Goal: Transaction & Acquisition: Purchase product/service

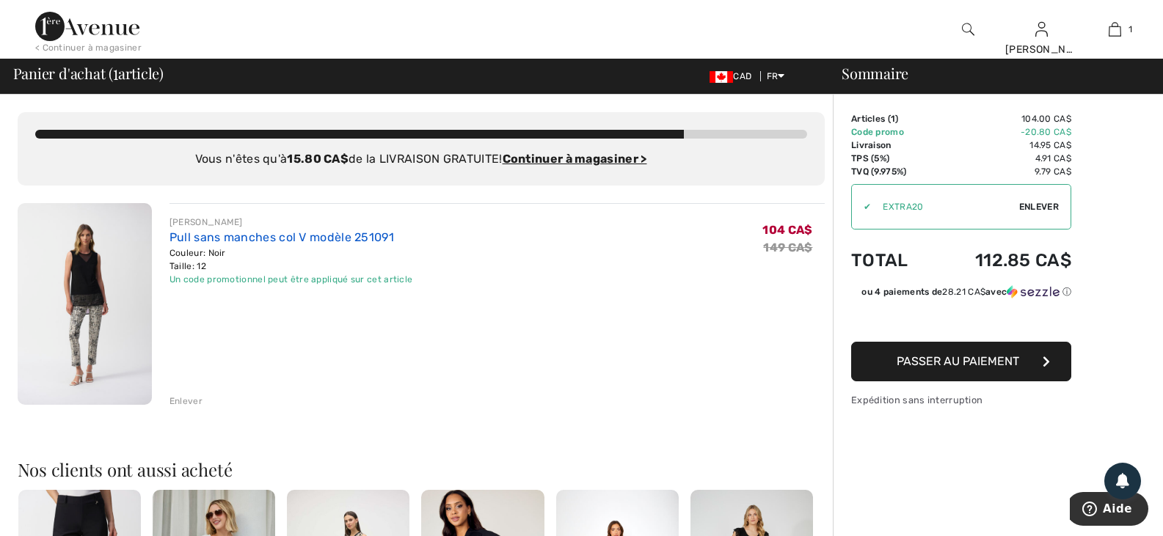
click at [235, 233] on link "Pull sans manches col V modèle 251091" at bounding box center [281, 237] width 225 height 14
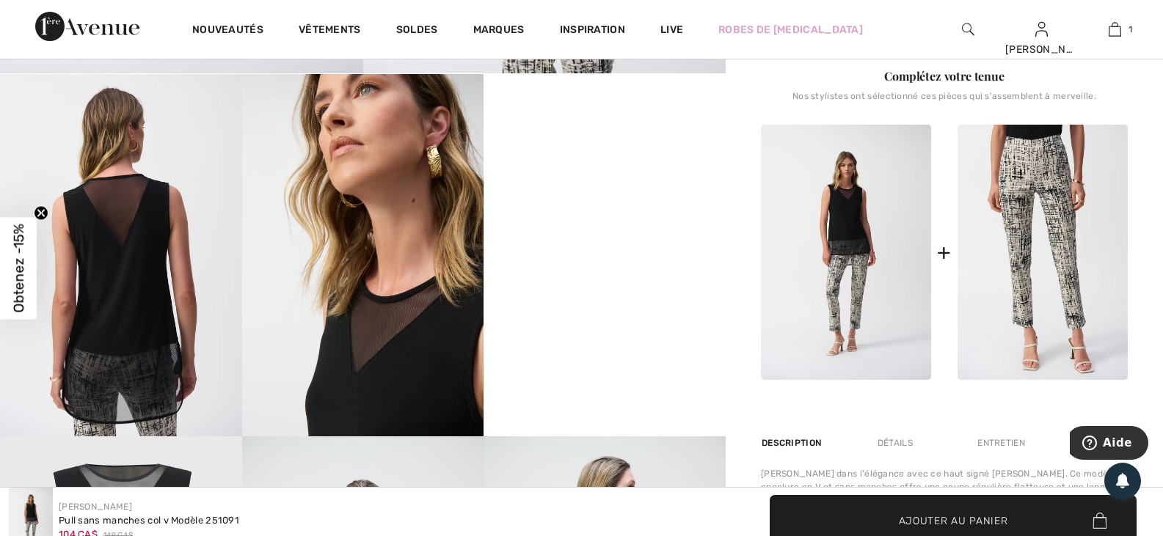
scroll to position [660, 0]
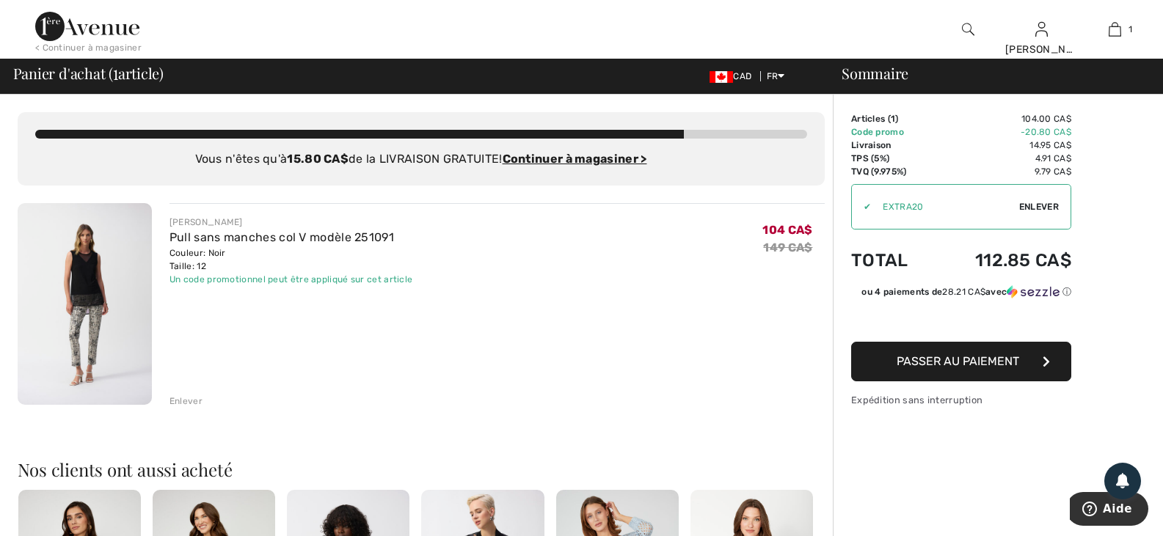
click at [181, 401] on div "Enlever" at bounding box center [185, 401] width 33 height 13
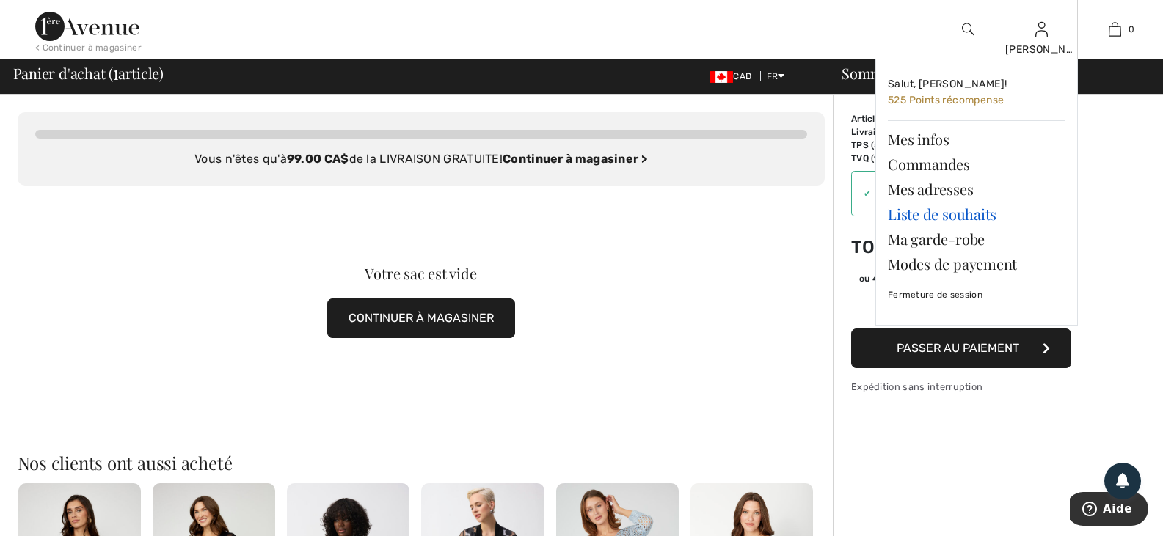
click at [949, 213] on link "Liste de souhaits" at bounding box center [977, 214] width 178 height 25
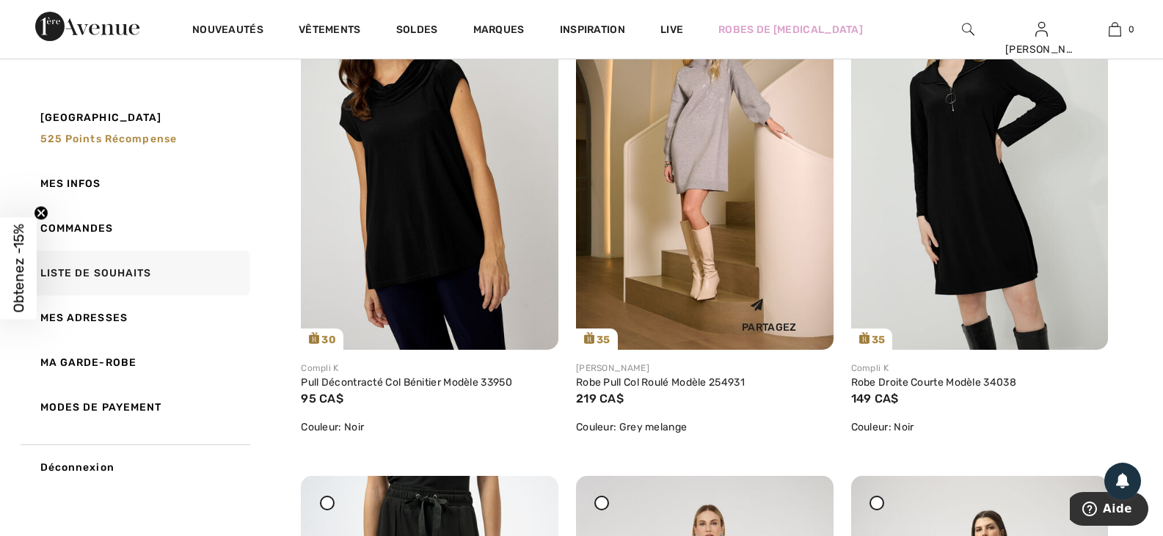
scroll to position [807, 0]
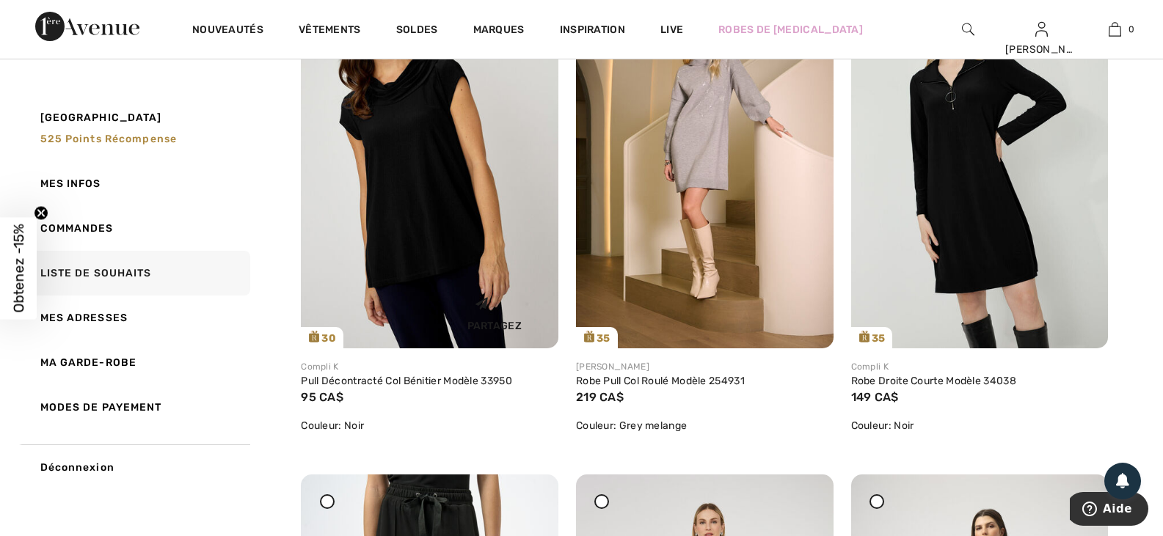
click at [407, 191] on img at bounding box center [430, 156] width 258 height 386
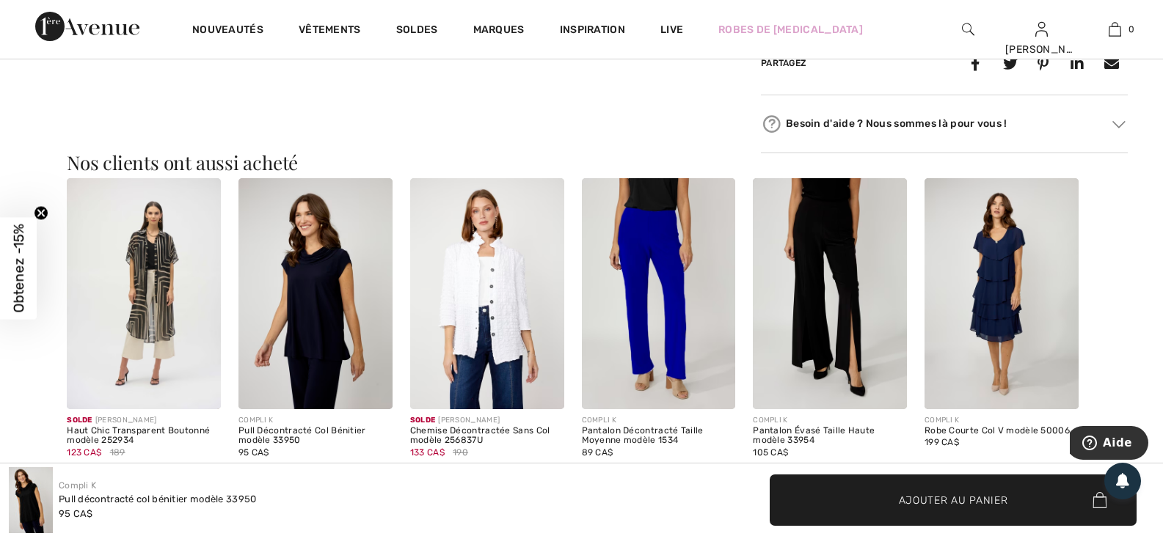
scroll to position [1321, 0]
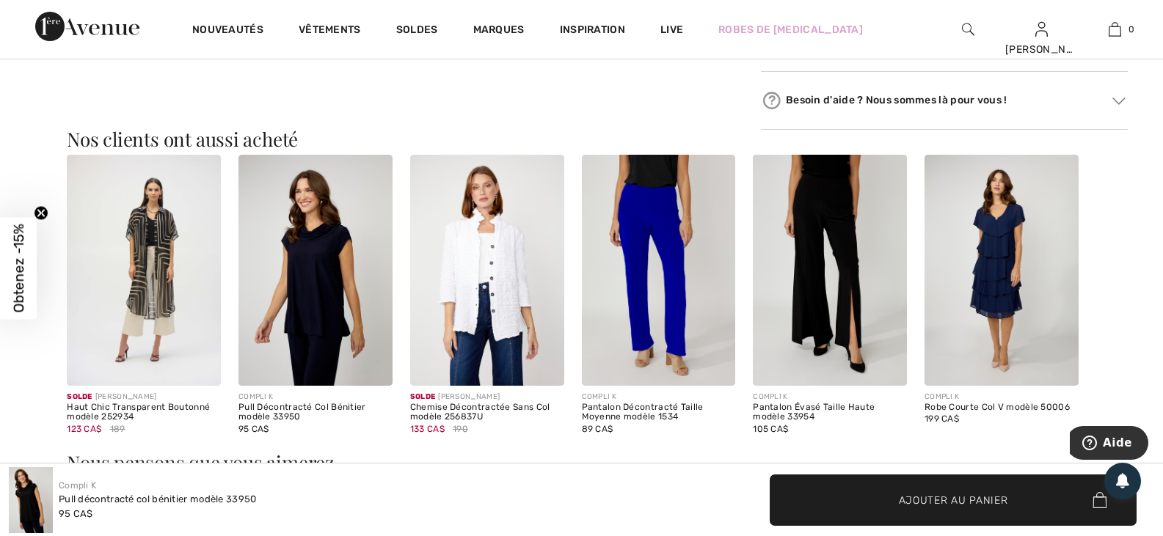
click at [325, 297] on img at bounding box center [315, 270] width 154 height 231
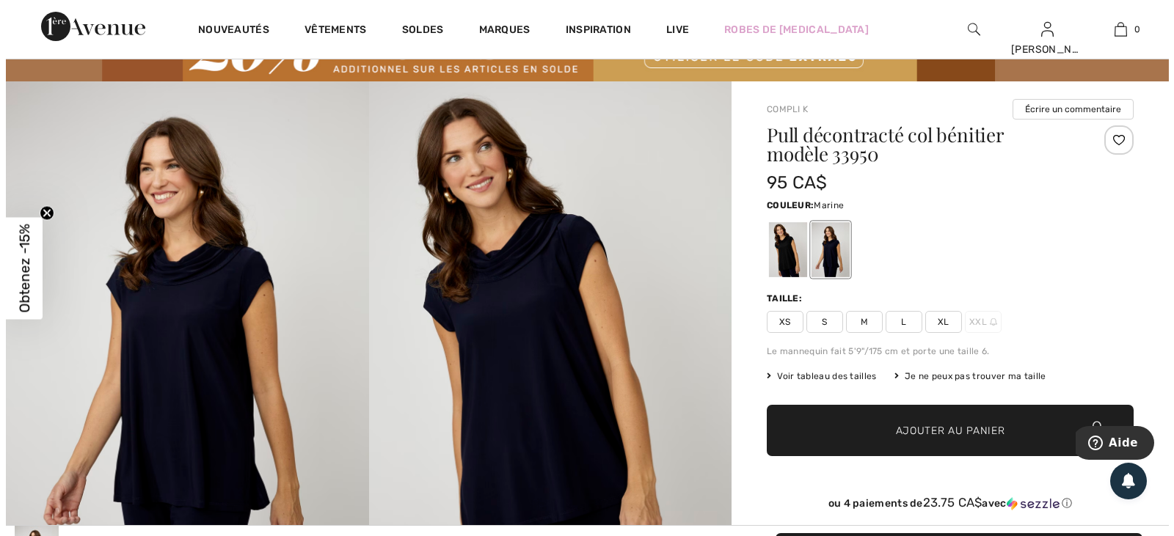
scroll to position [73, 0]
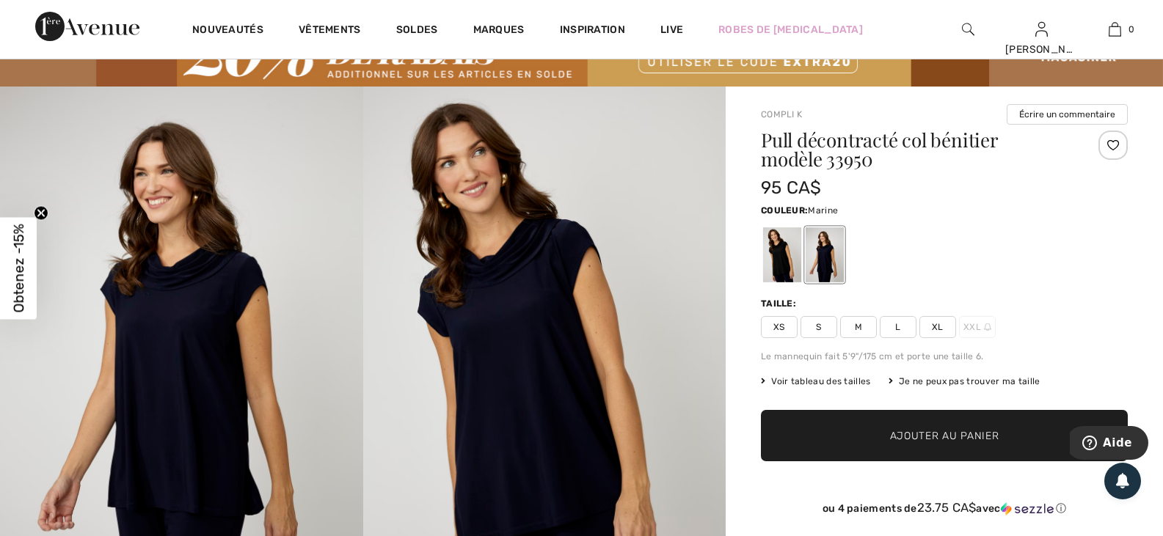
click at [173, 371] on img at bounding box center [181, 359] width 363 height 544
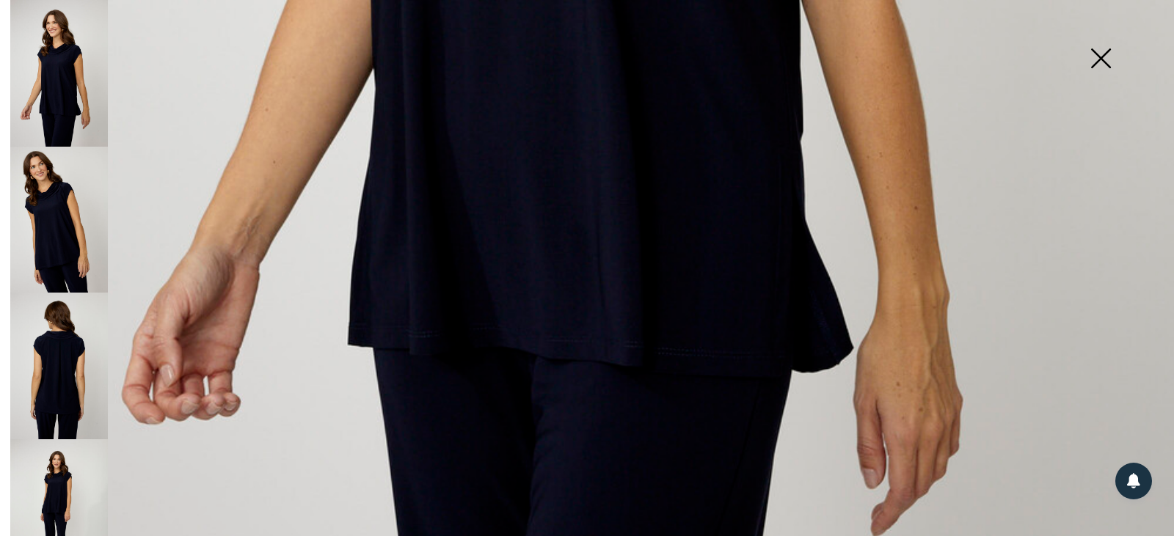
scroll to position [1101, 0]
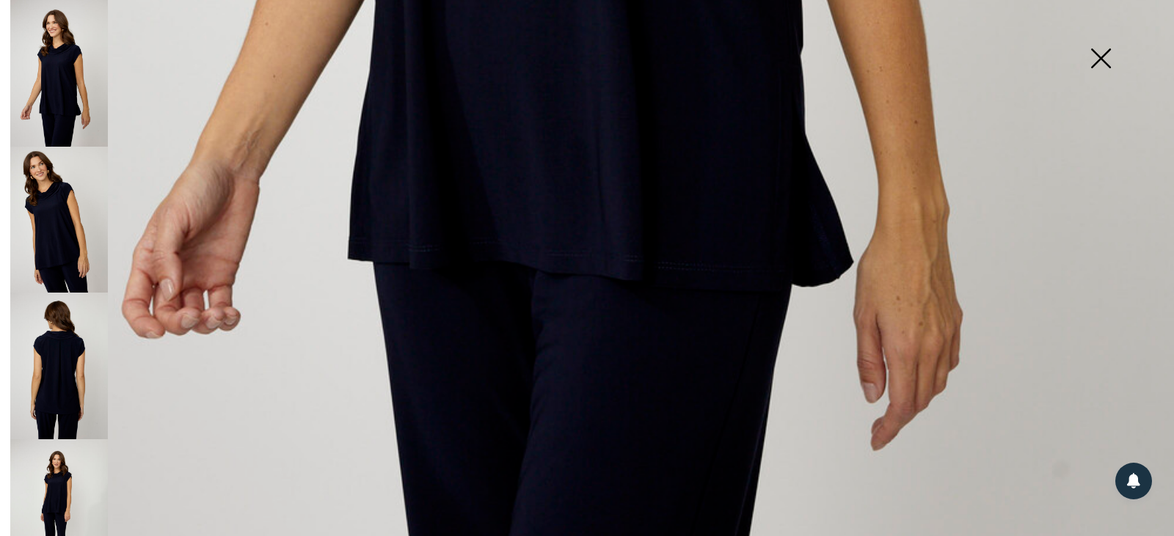
click at [68, 371] on img at bounding box center [59, 366] width 98 height 147
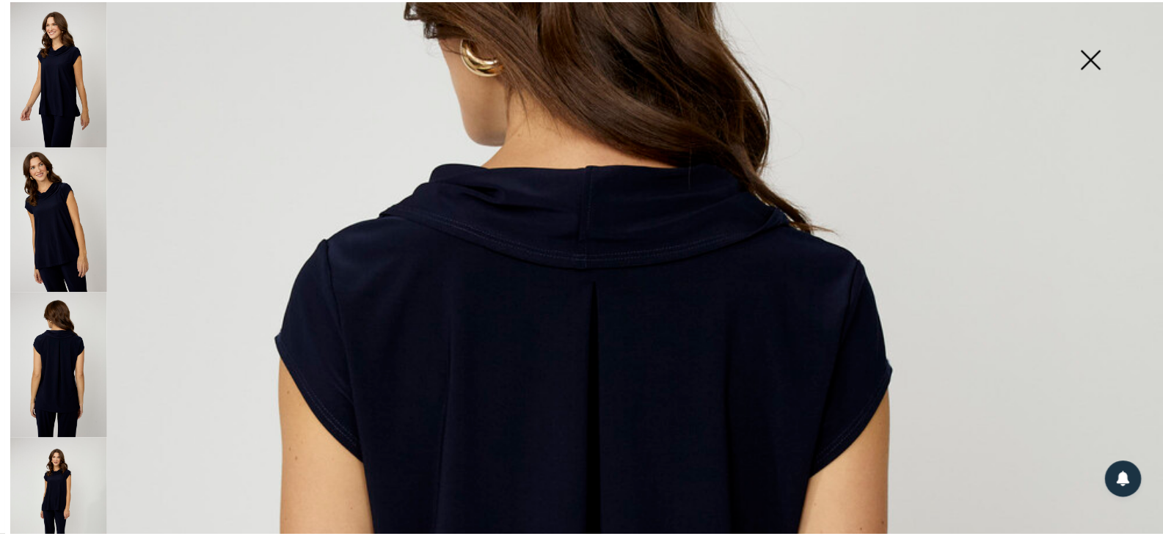
scroll to position [293, 0]
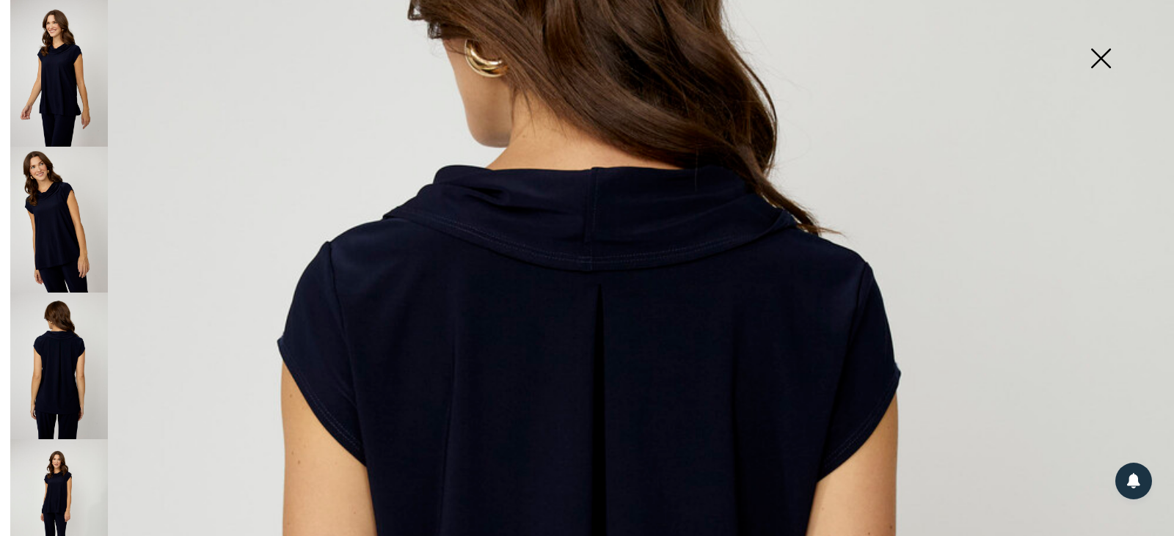
click at [1101, 56] on img at bounding box center [1100, 60] width 73 height 76
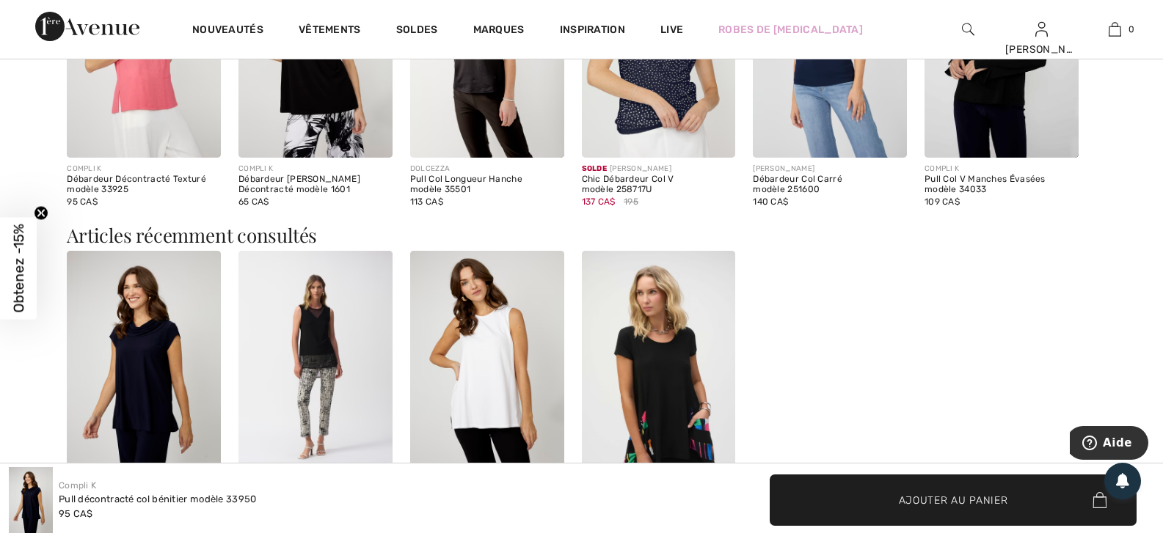
scroll to position [1614, 0]
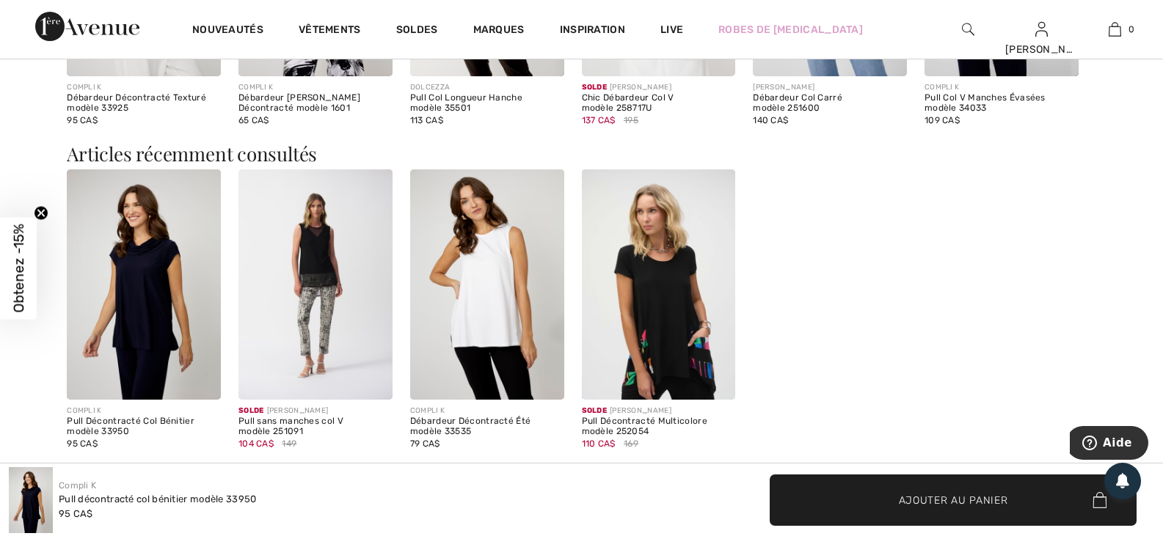
click at [468, 281] on img at bounding box center [487, 284] width 154 height 231
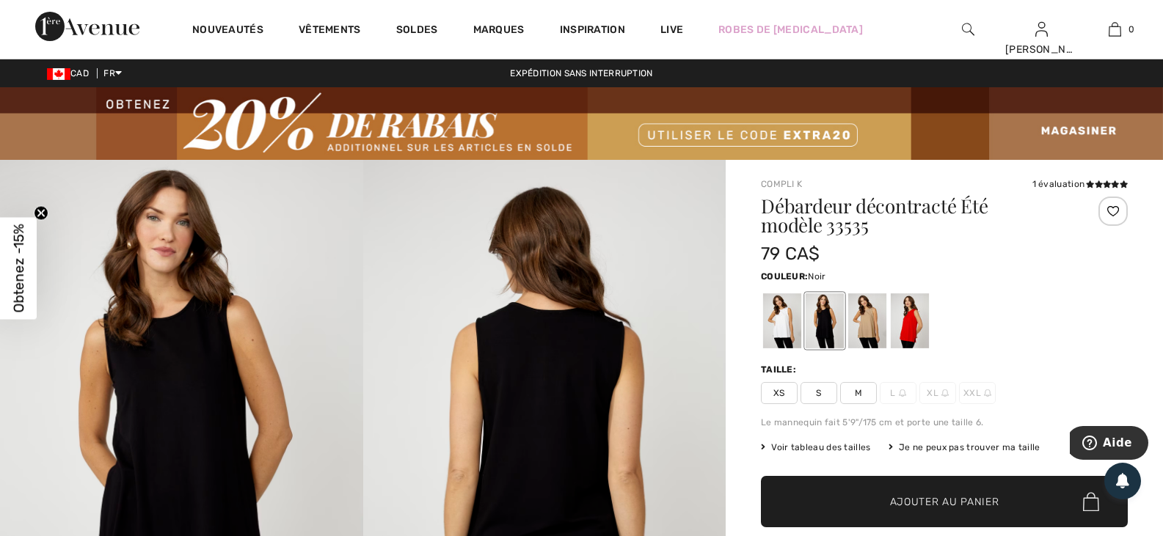
click at [812, 321] on div at bounding box center [825, 320] width 38 height 55
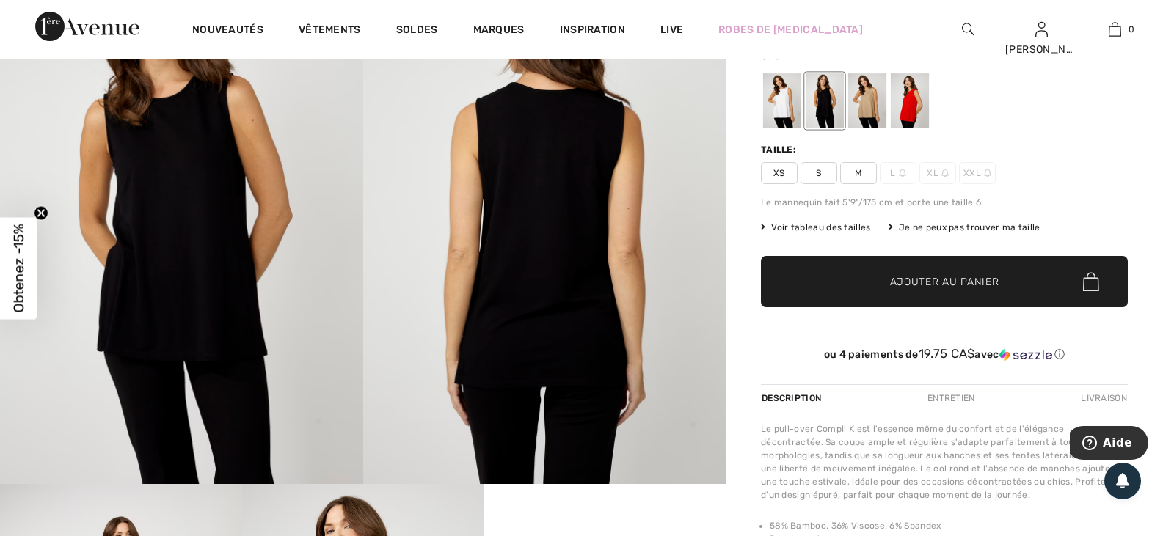
scroll to position [147, 0]
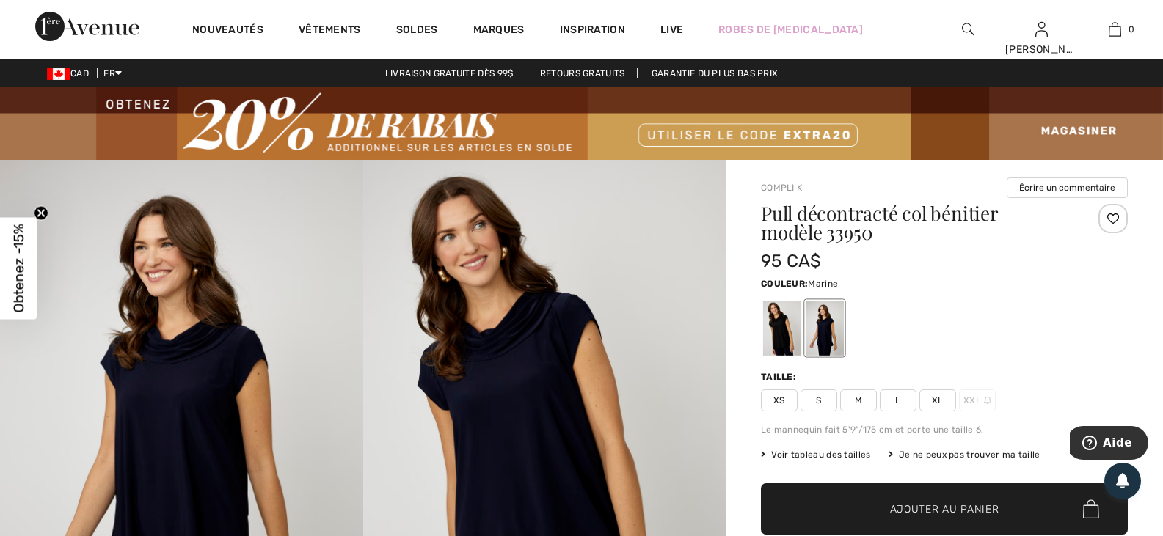
click at [1125, 222] on div at bounding box center [1112, 218] width 29 height 29
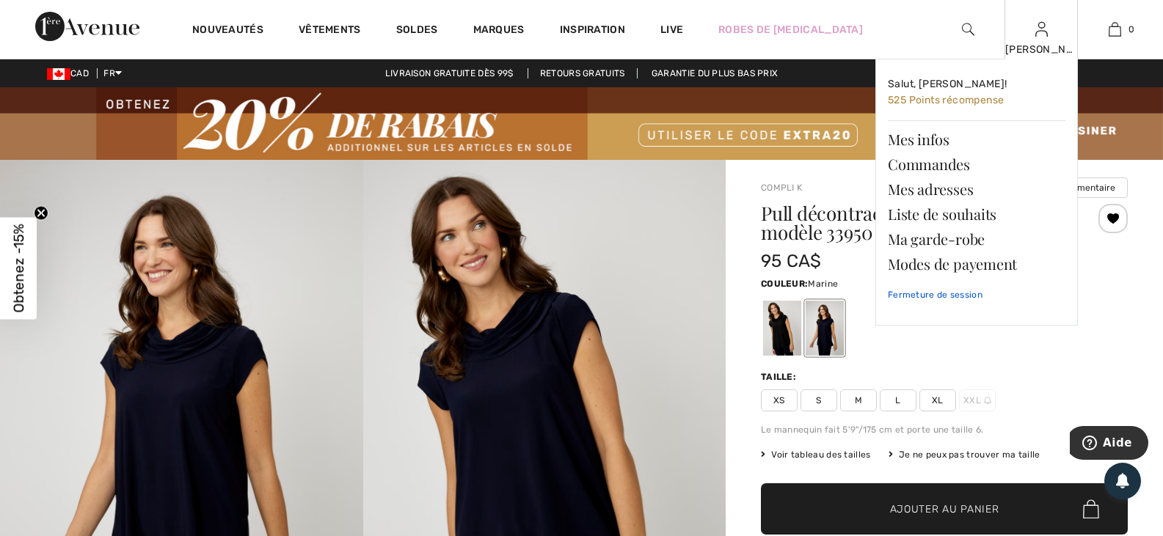
click at [958, 295] on link "Fermeture de session" at bounding box center [977, 295] width 178 height 37
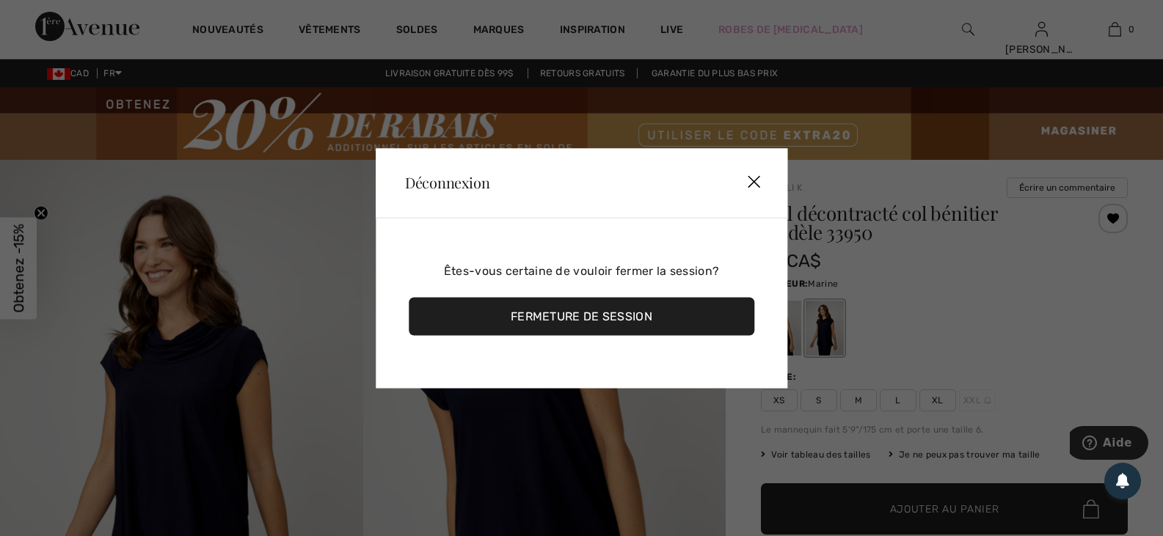
click at [693, 323] on div "Fermeture de session" at bounding box center [582, 316] width 346 height 38
